Goal: Information Seeking & Learning: Learn about a topic

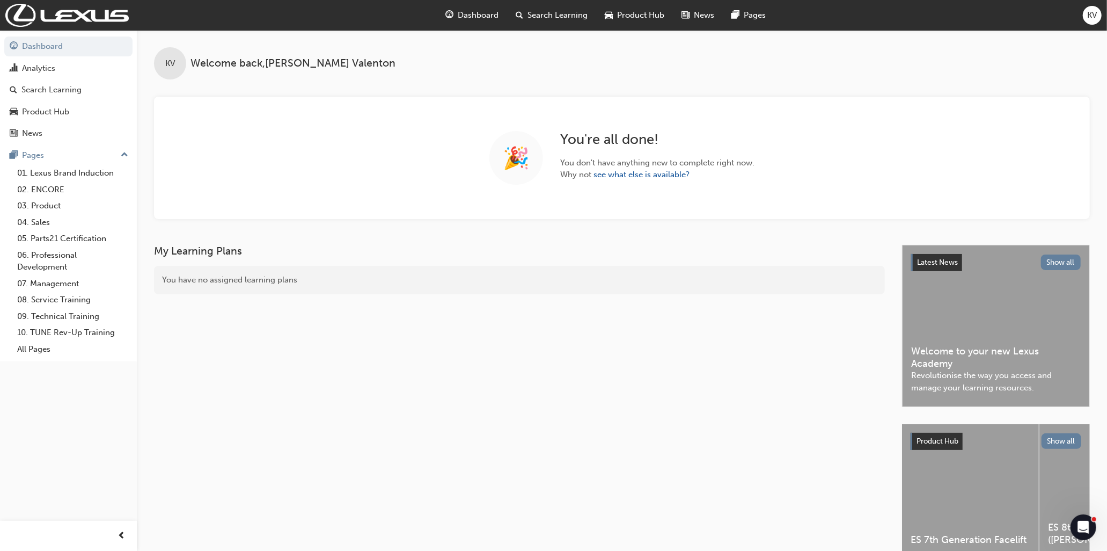
click at [571, 19] on span "Search Learning" at bounding box center [558, 15] width 60 height 12
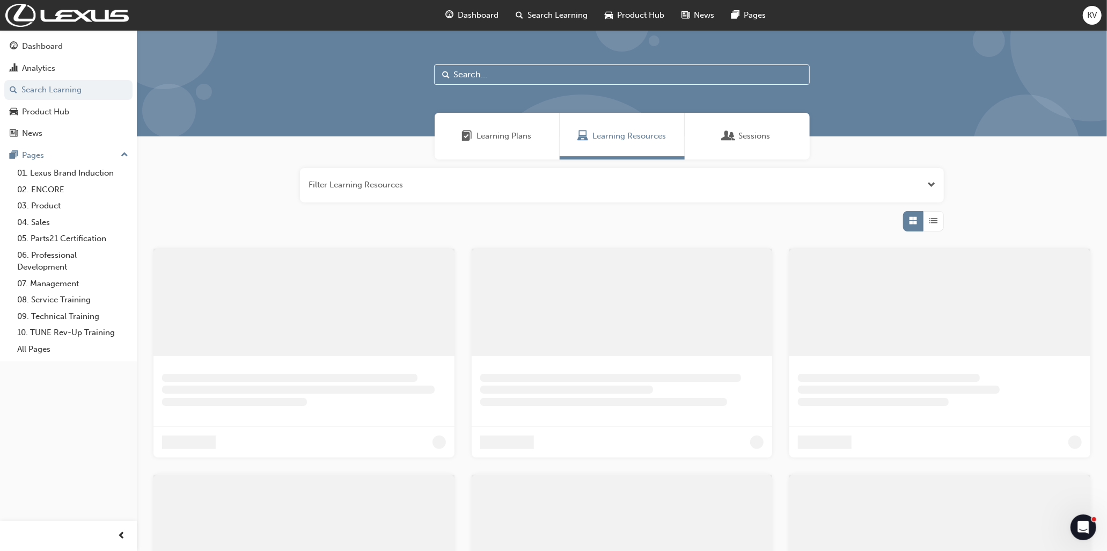
click at [469, 74] on input "text" at bounding box center [622, 74] width 376 height 20
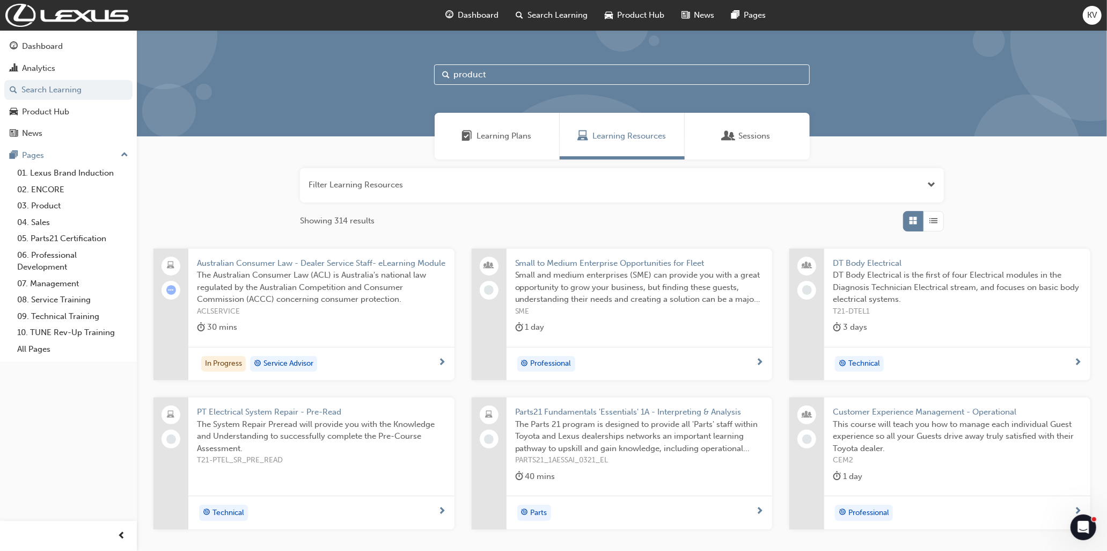
type input "product"
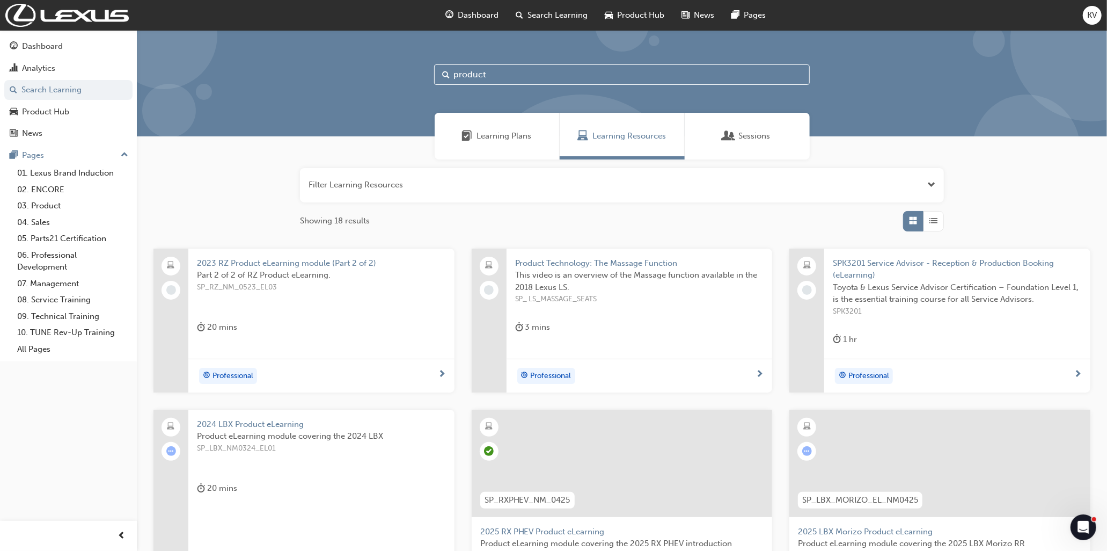
click at [487, 138] on span "Learning Plans" at bounding box center [504, 136] width 55 height 12
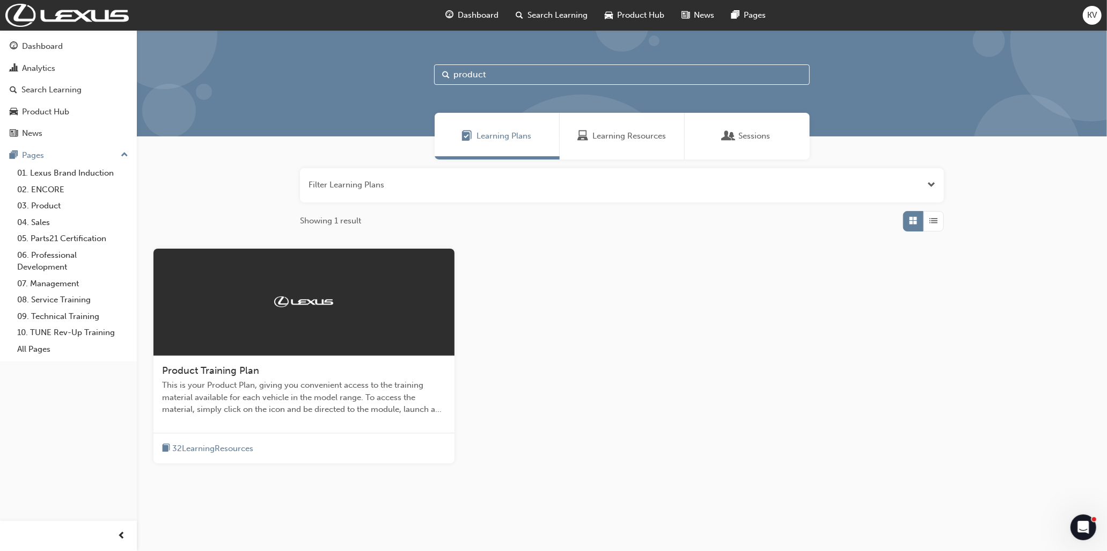
click at [226, 376] on div "Product Training Plan" at bounding box center [304, 370] width 284 height 13
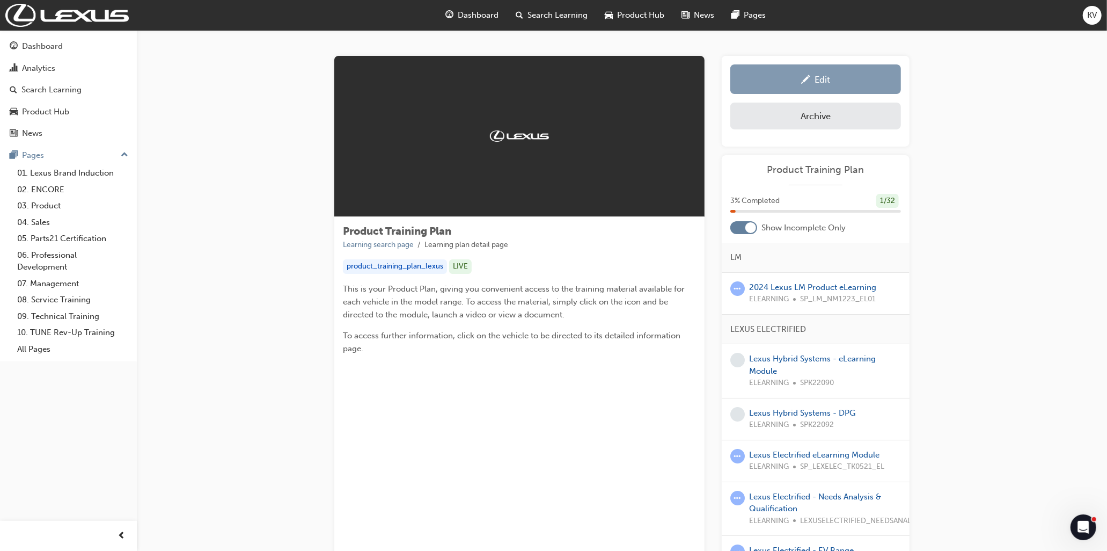
click at [850, 78] on div "Edit" at bounding box center [816, 78] width 155 height 13
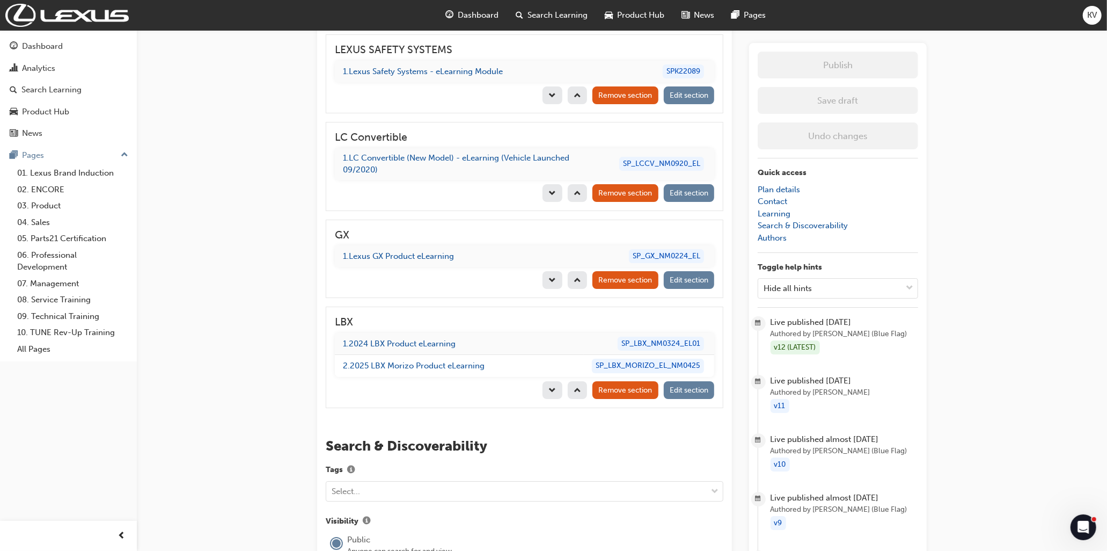
scroll to position [2982, 0]
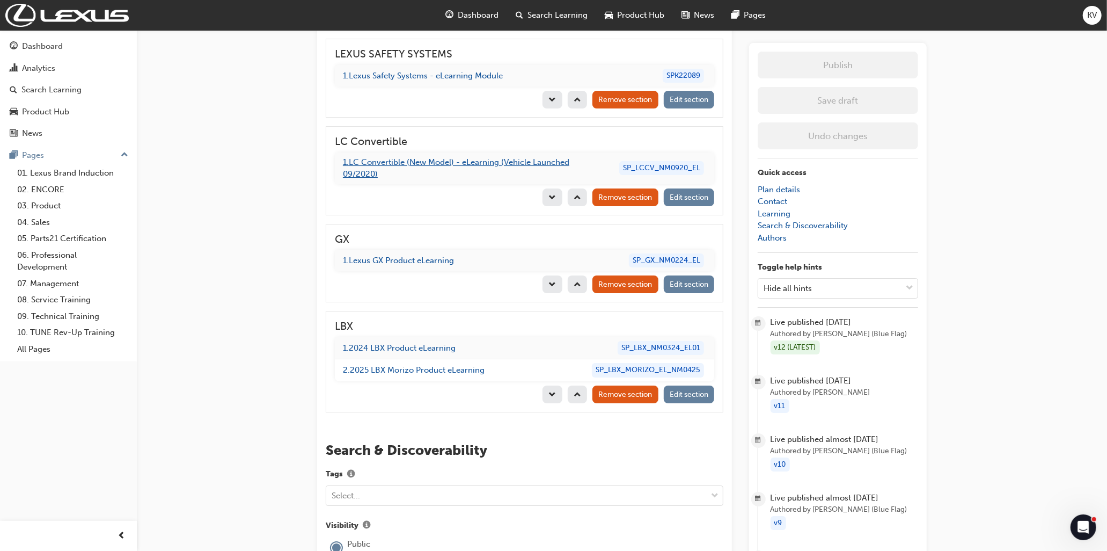
click at [482, 157] on link "1 . LC Convertible (New Model) - eLearning (Vehicle Launched 09/2020)" at bounding box center [456, 168] width 227 height 22
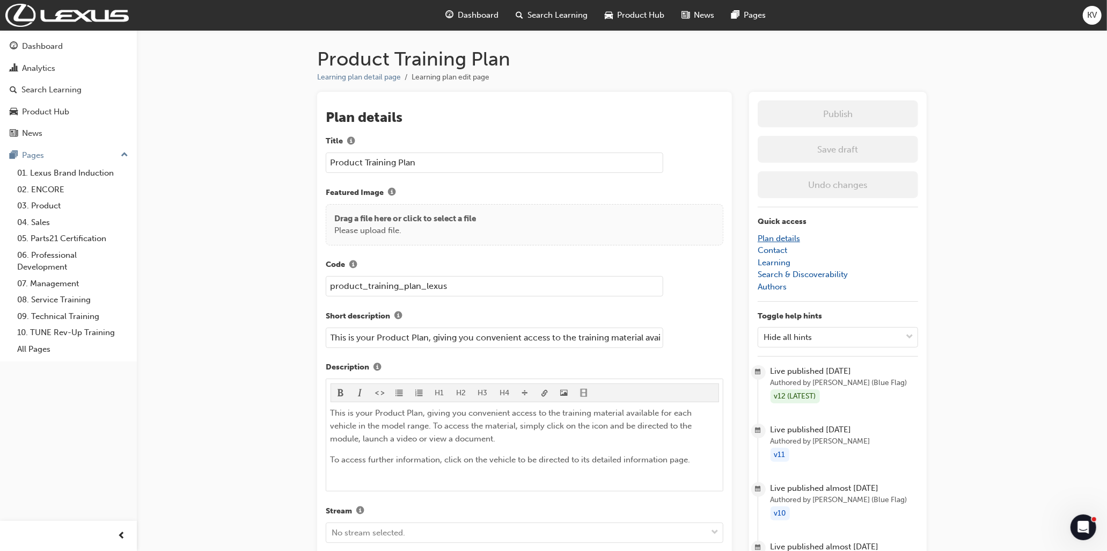
click at [775, 240] on link "Plan details" at bounding box center [779, 239] width 42 height 10
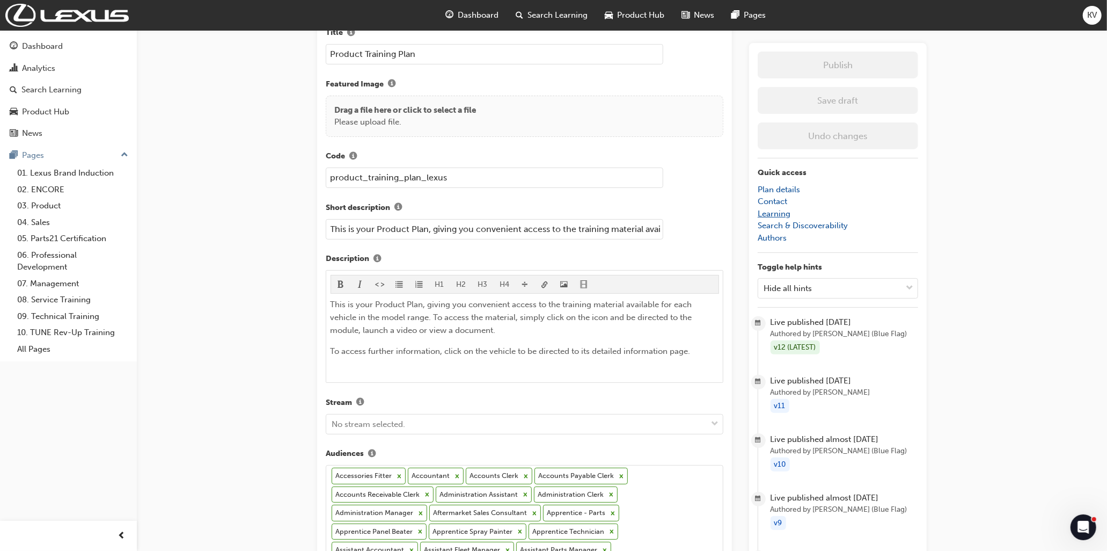
click at [780, 210] on link "Learning" at bounding box center [774, 214] width 33 height 10
